Goal: Task Accomplishment & Management: Manage account settings

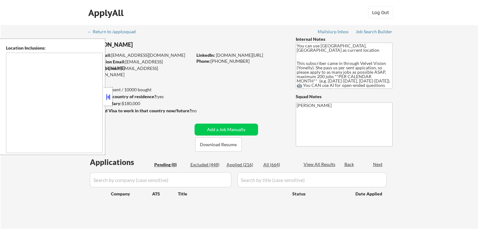
type textarea "[GEOGRAPHIC_DATA], [GEOGRAPHIC_DATA] [GEOGRAPHIC_DATA], [GEOGRAPHIC_DATA] [GEOG…"
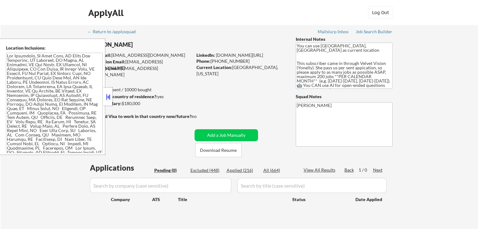
click at [233, 171] on div "Applied (216)" at bounding box center [242, 170] width 31 height 6
select select ""applied""
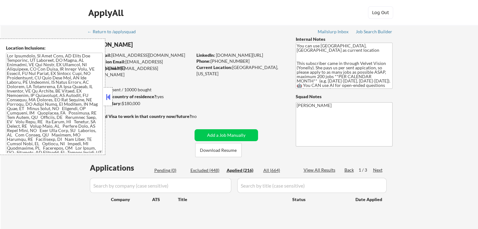
select select ""applied""
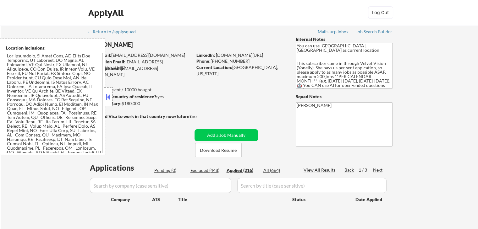
select select ""applied""
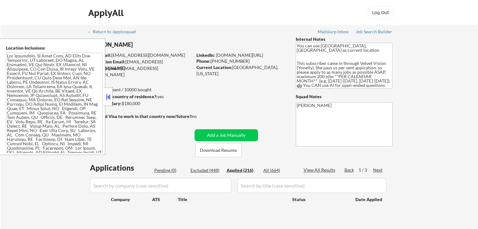
select select ""applied""
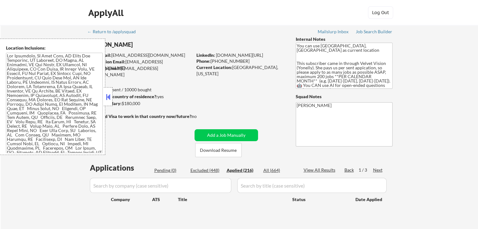
select select ""applied""
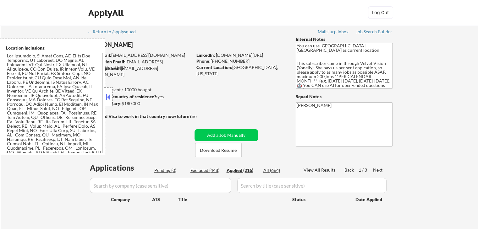
select select ""applied""
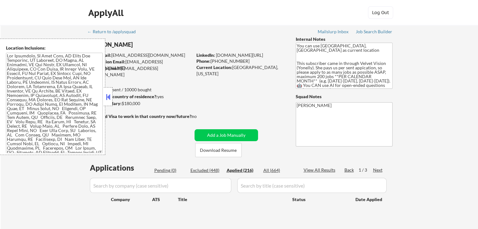
select select ""applied""
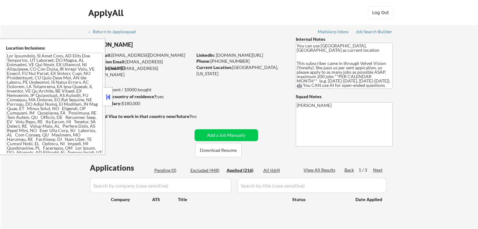
select select ""applied""
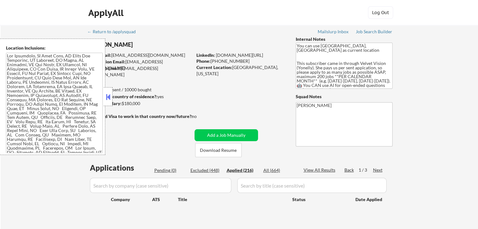
select select ""applied""
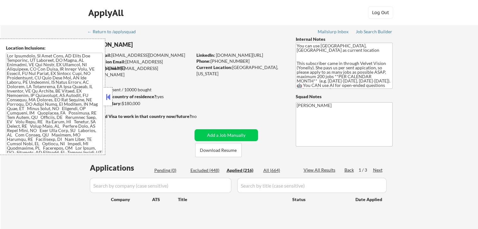
select select ""applied""
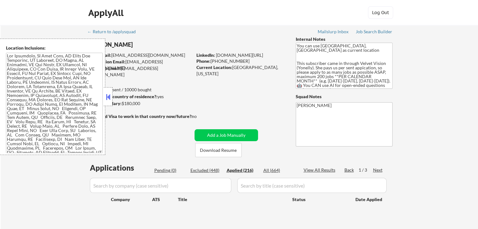
select select ""applied""
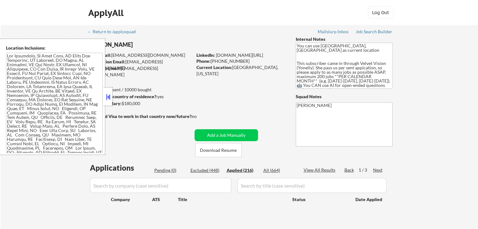
select select ""applied""
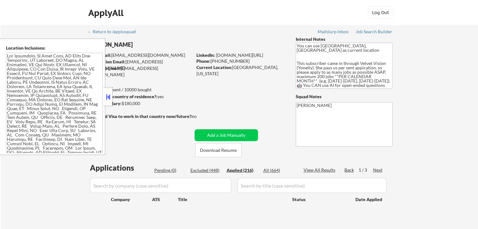
select select ""applied""
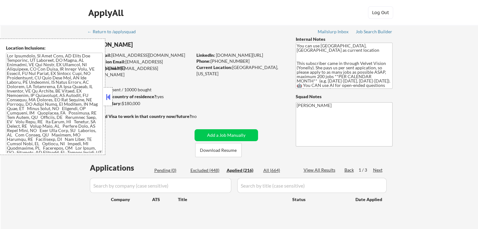
select select ""applied""
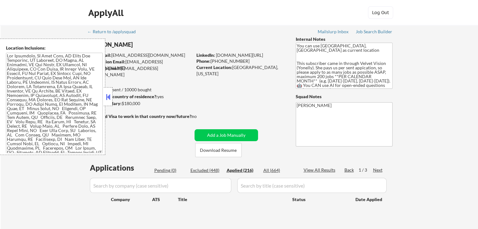
select select ""applied""
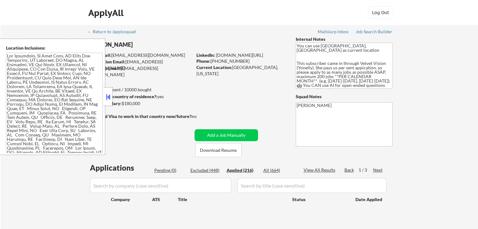
select select ""applied""
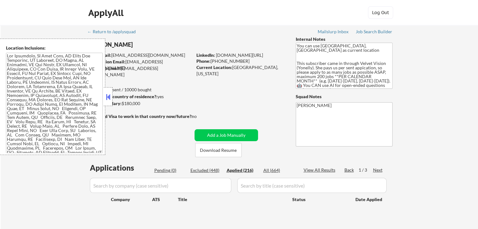
select select ""applied""
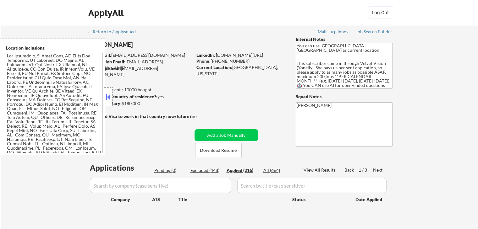
select select ""applied""
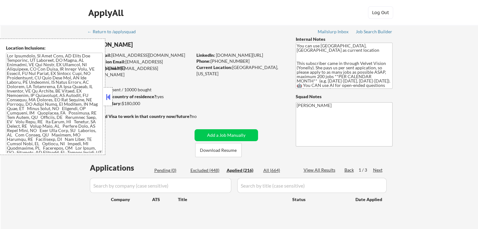
select select ""applied""
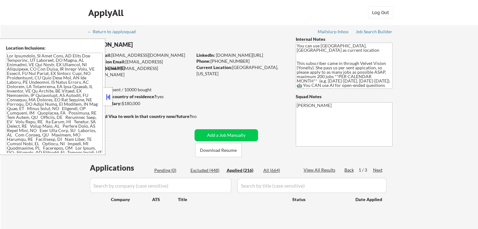
select select ""applied""
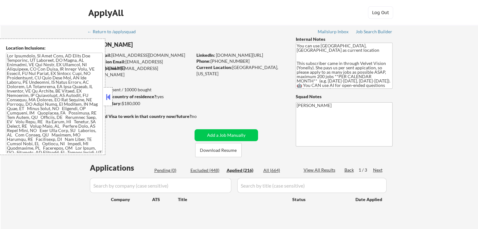
select select ""applied""
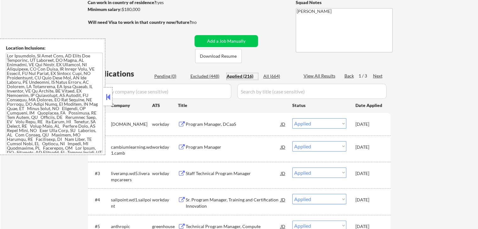
scroll to position [126, 0]
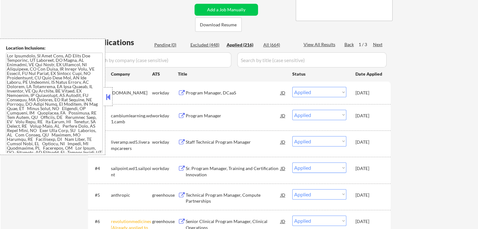
click at [180, 194] on button at bounding box center [182, 196] width 8 height 6
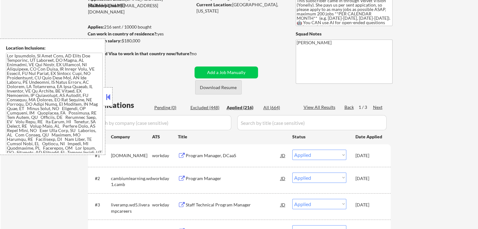
scroll to position [31, 0]
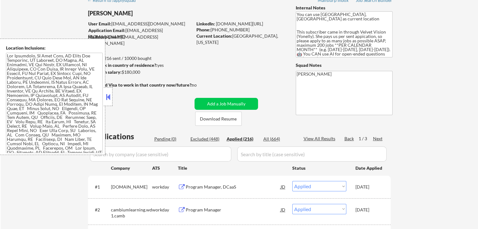
click at [212, 139] on div "Excluded (448)" at bounding box center [205, 139] width 31 height 6
click at [162, 139] on div "Pending (0)" at bounding box center [169, 139] width 31 height 6
